Goal: Information Seeking & Learning: Learn about a topic

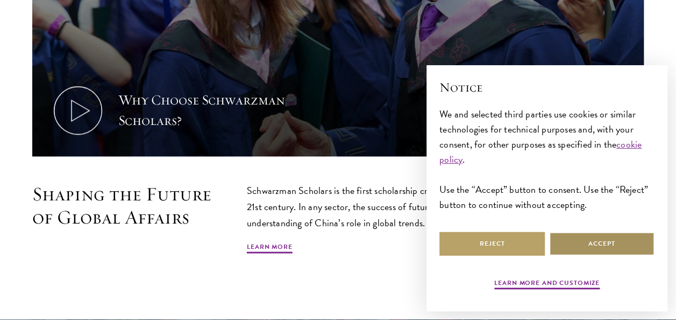
scroll to position [510, 0]
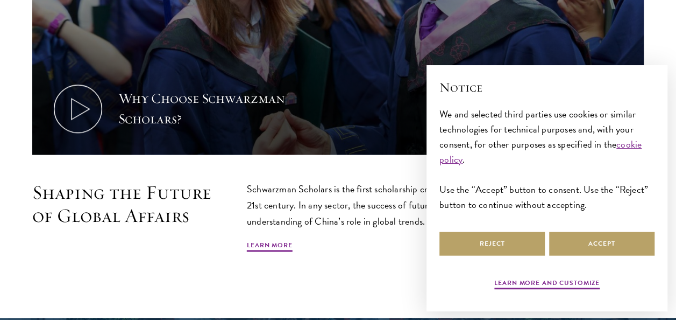
click at [382, 243] on div "Schwarzman Scholars is the first scholarship created to respond to the geopolit…" at bounding box center [445, 217] width 397 height 72
click at [505, 252] on button "Reject" at bounding box center [492, 243] width 105 height 24
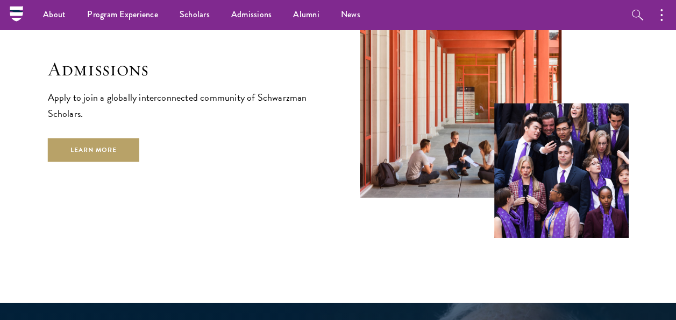
scroll to position [1705, 0]
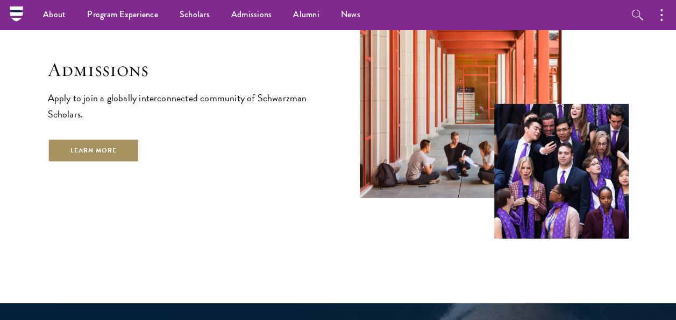
click at [80, 144] on link "Learn More" at bounding box center [94, 150] width 92 height 24
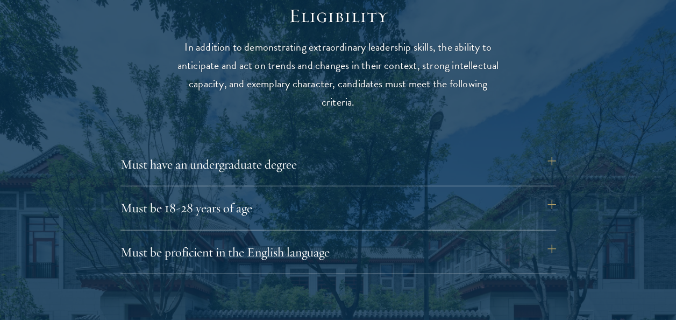
scroll to position [1473, 0]
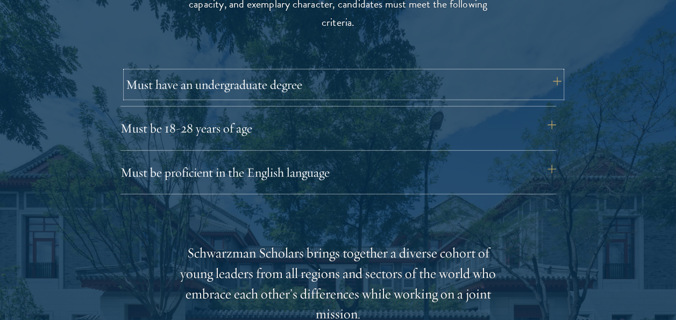
click at [542, 72] on button "Must have an undergraduate degree" at bounding box center [344, 85] width 436 height 26
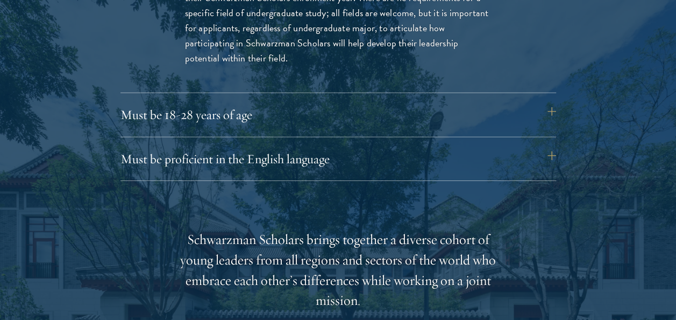
scroll to position [1636, 0]
click at [456, 87] on div "Applicants who are currently enrolled in undergraduate degree programs must be …" at bounding box center [338, 16] width 371 height 149
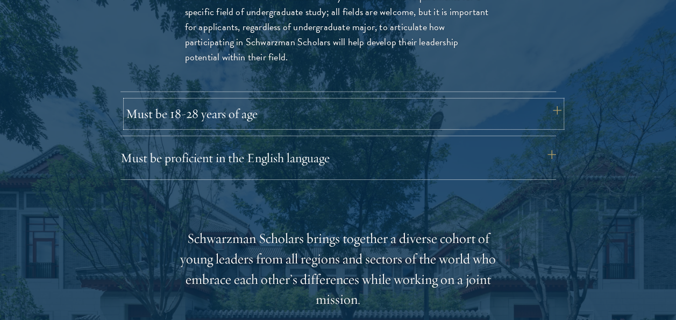
click at [447, 106] on button "Must be 18-28 years of age" at bounding box center [344, 114] width 436 height 26
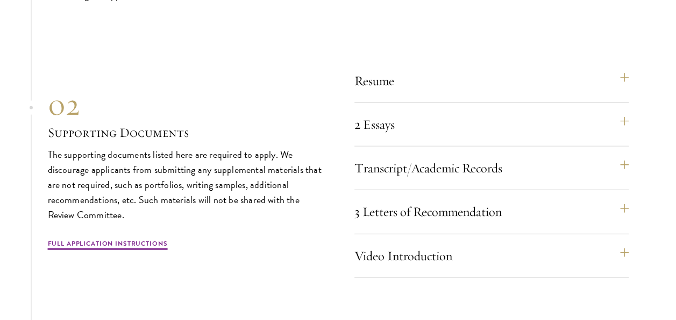
scroll to position [3316, 0]
click at [520, 202] on button "3 Letters of Recommendation" at bounding box center [497, 211] width 274 height 26
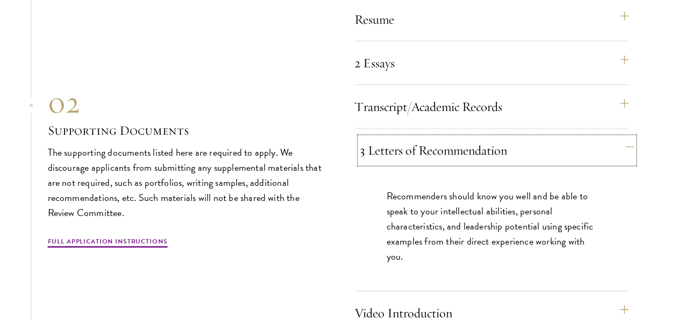
scroll to position [3290, 0]
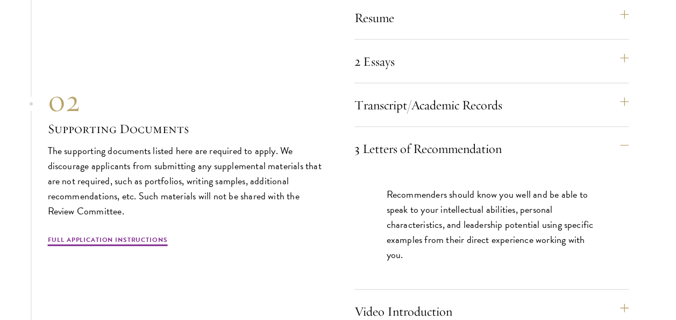
click at [600, 83] on div "Resume A current version of your resume or CV (maximum 2 pages). 2 Essays The t…" at bounding box center [492, 169] width 274 height 328
